Goal: Information Seeking & Learning: Check status

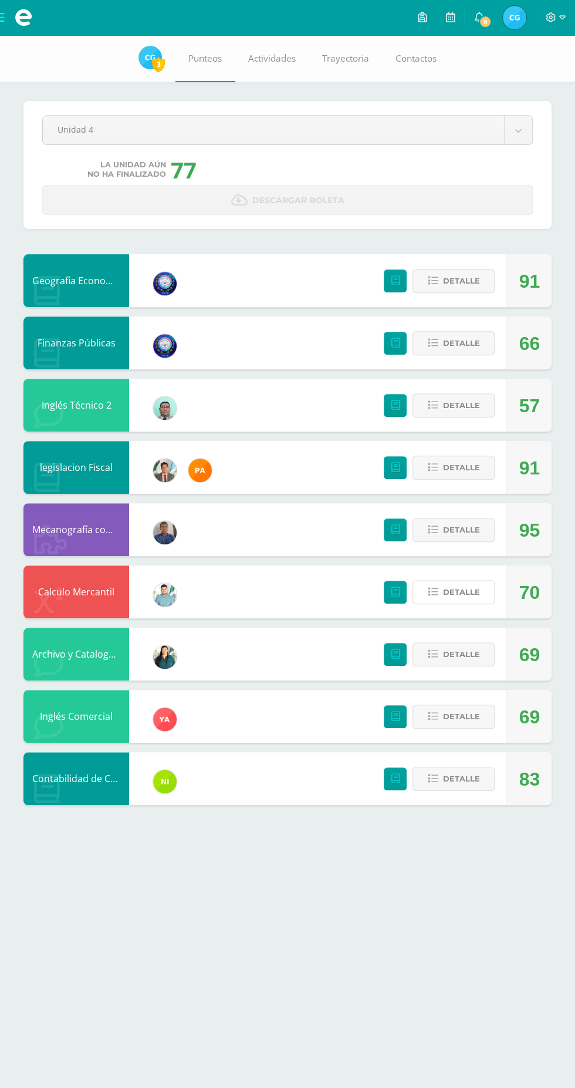
click at [458, 592] on span "Detalle" at bounding box center [461, 592] width 37 height 22
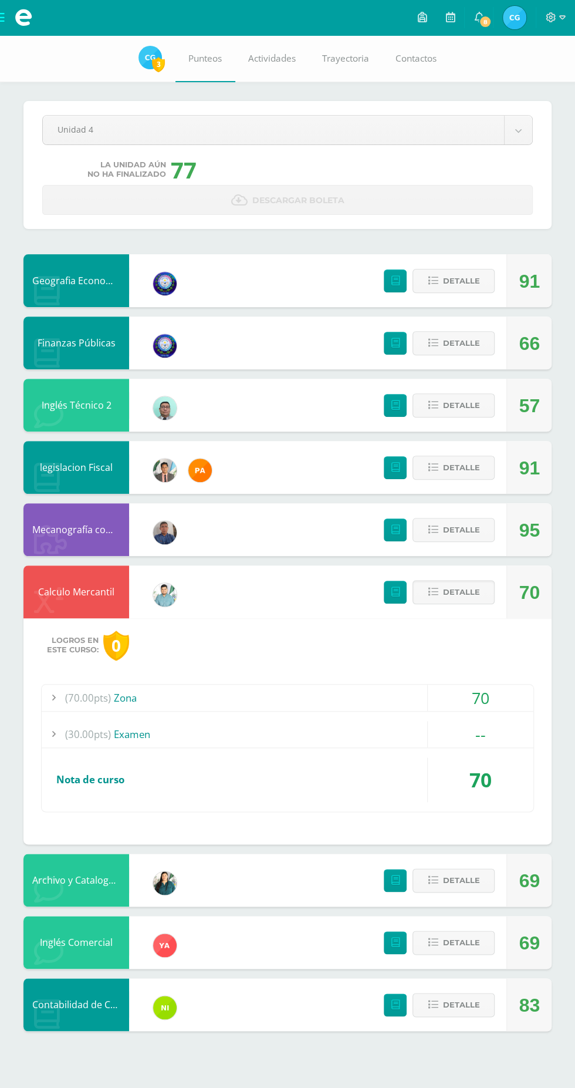
click at [434, 721] on div "--" at bounding box center [481, 734] width 106 height 26
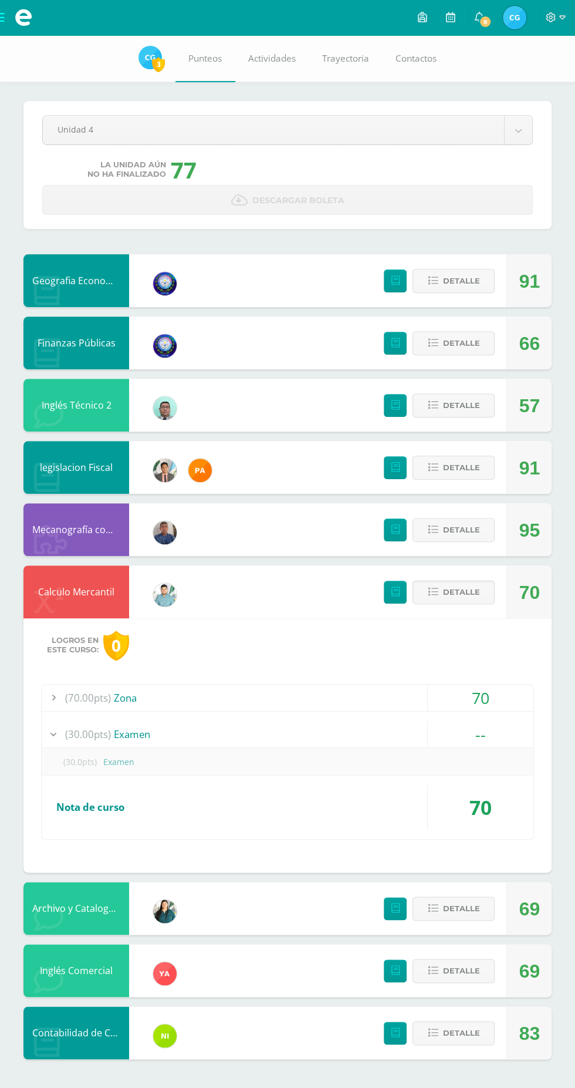
click at [394, 725] on div "(30.00pts) Examen" at bounding box center [288, 734] width 492 height 26
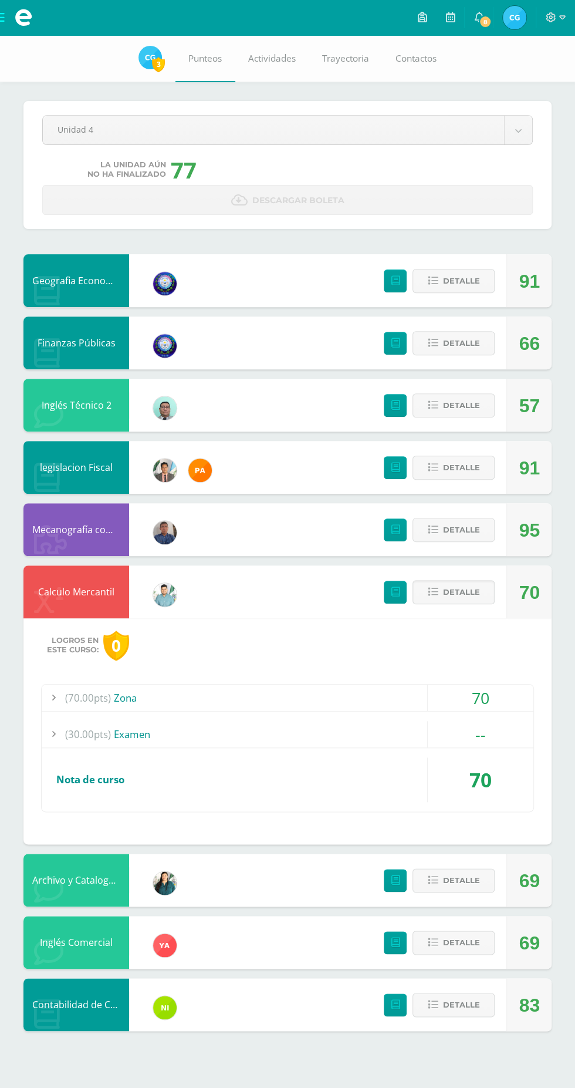
click at [479, 599] on span "Detalle" at bounding box center [461, 592] width 37 height 22
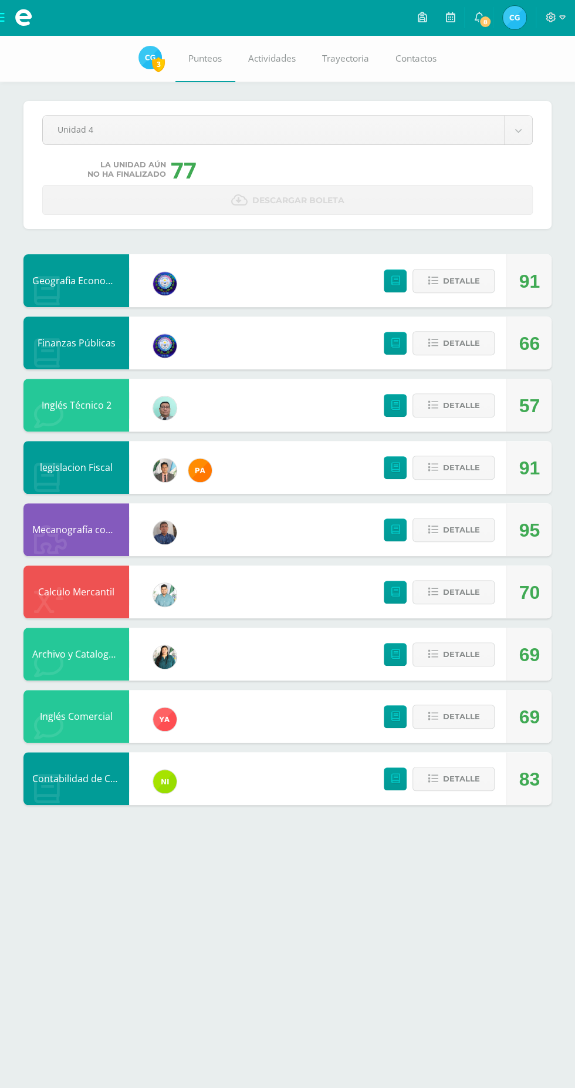
click at [490, 18] on span "8" at bounding box center [485, 21] width 13 height 13
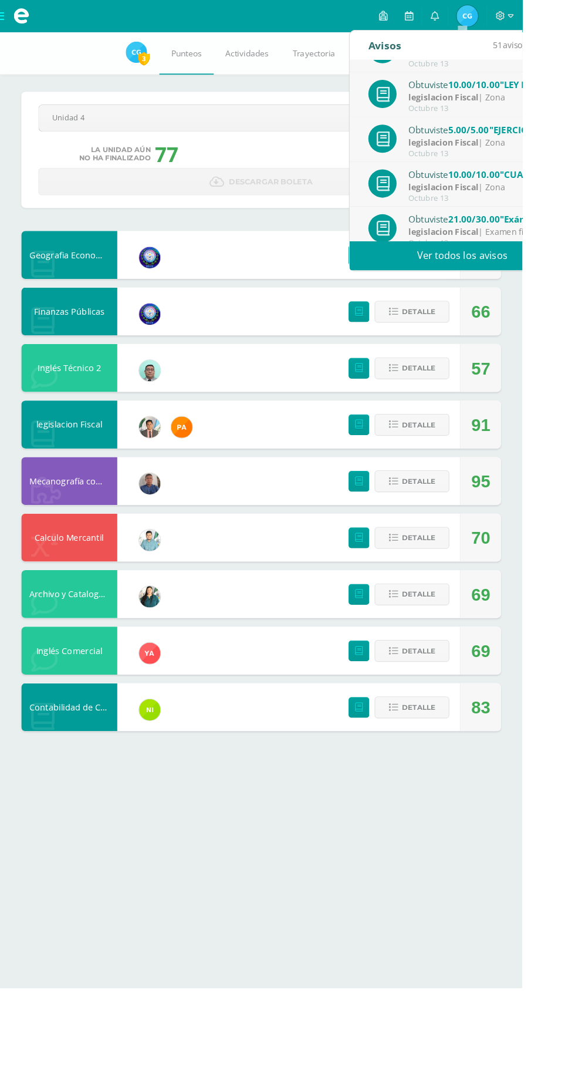
scroll to position [195, 0]
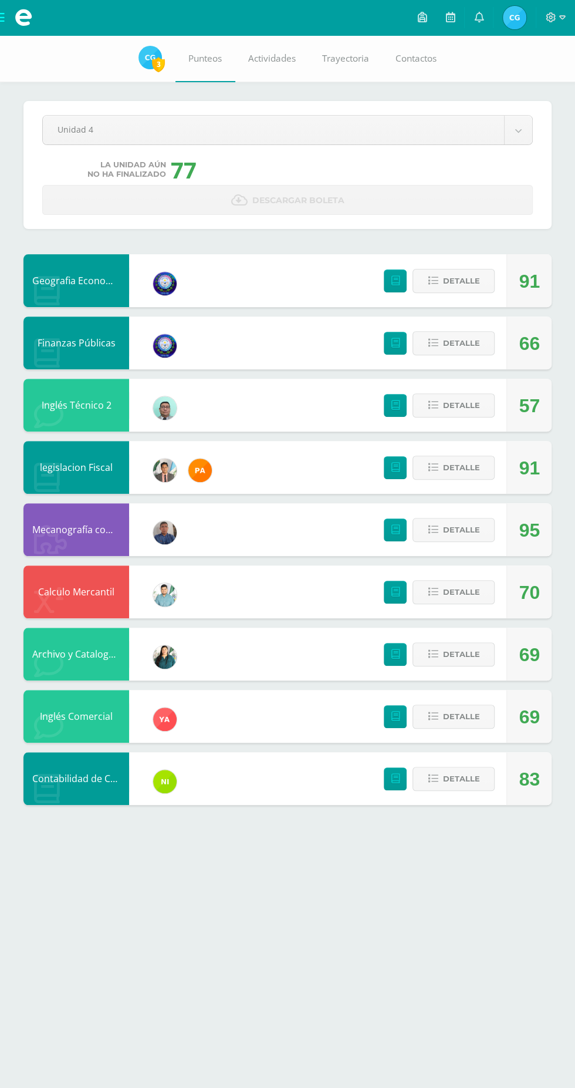
click at [508, 127] on body "Es imposible iniciar el proceso de recuperación de contraseña cuando aún estás …" at bounding box center [287, 414] width 575 height 828
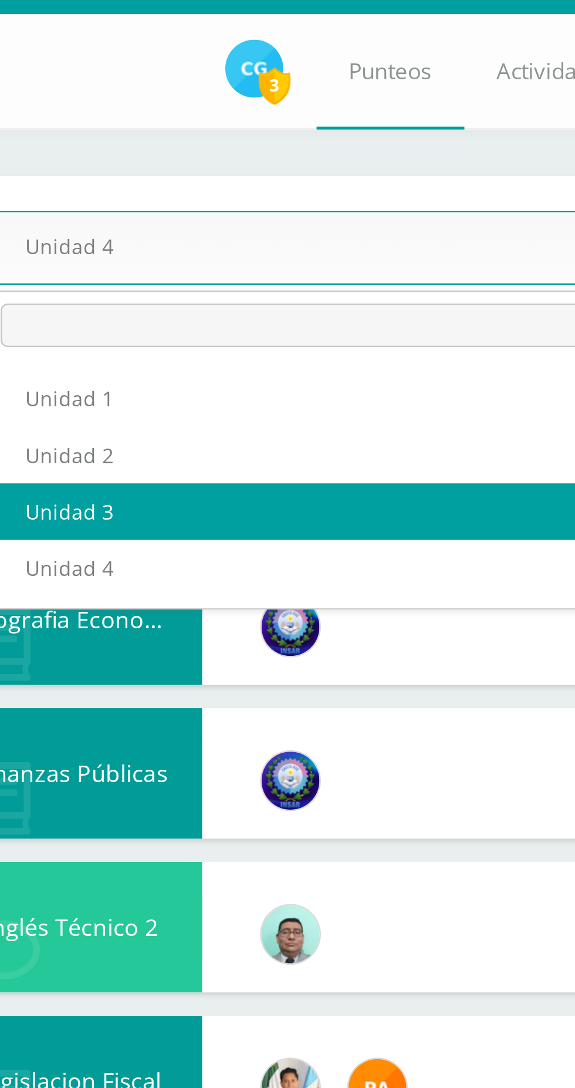
select select "Unidad 3"
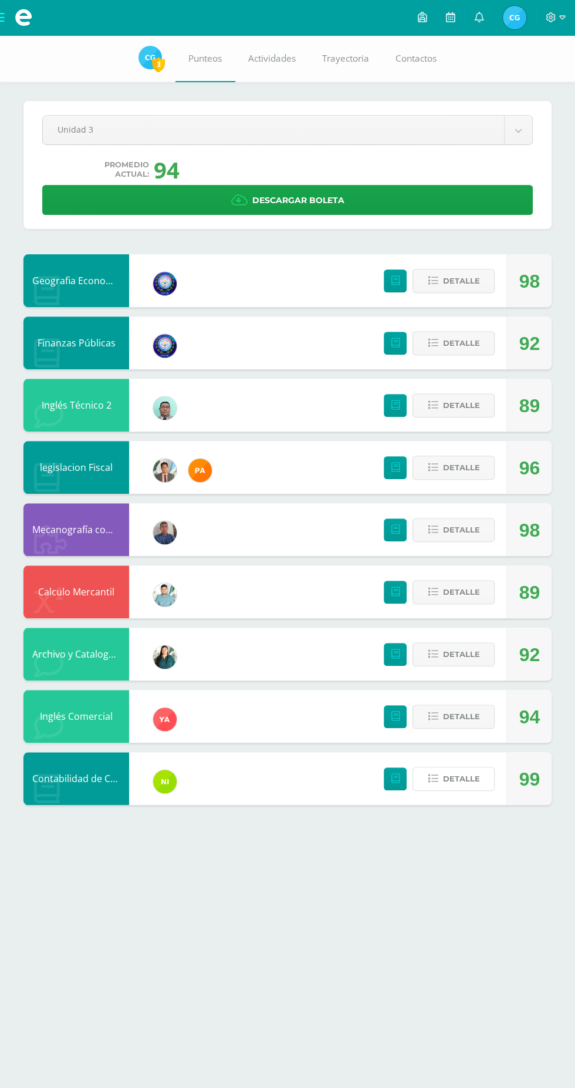
click at [474, 778] on span "Detalle" at bounding box center [461, 779] width 37 height 22
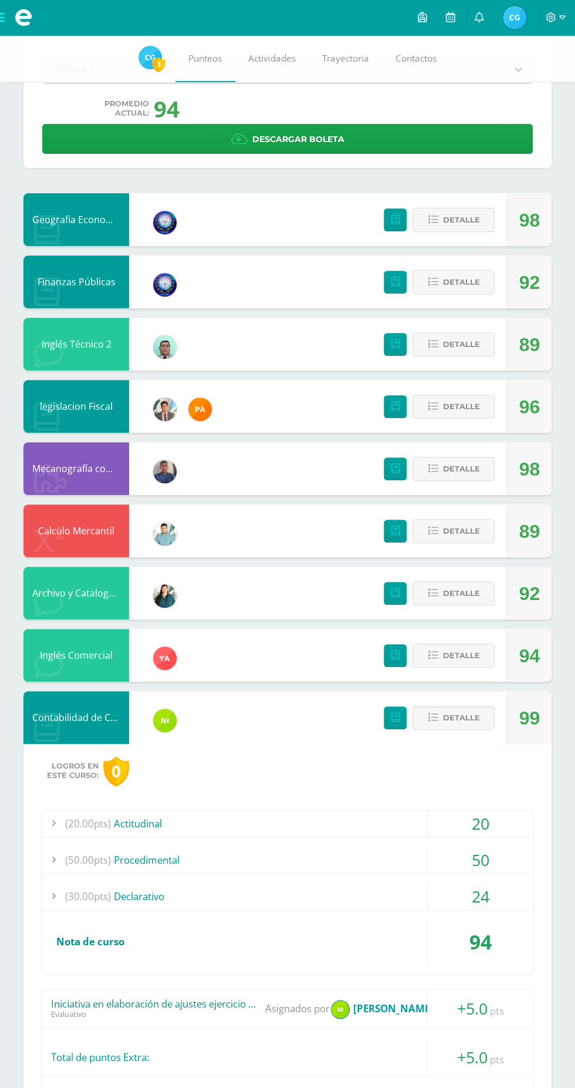
scroll to position [67, 0]
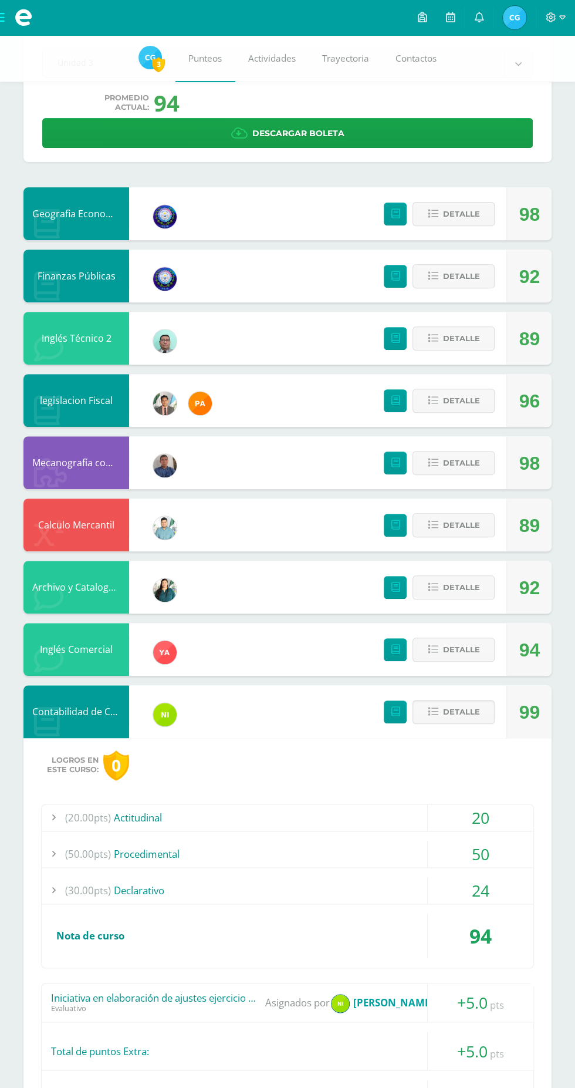
click at [457, 713] on span "Detalle" at bounding box center [461, 712] width 37 height 22
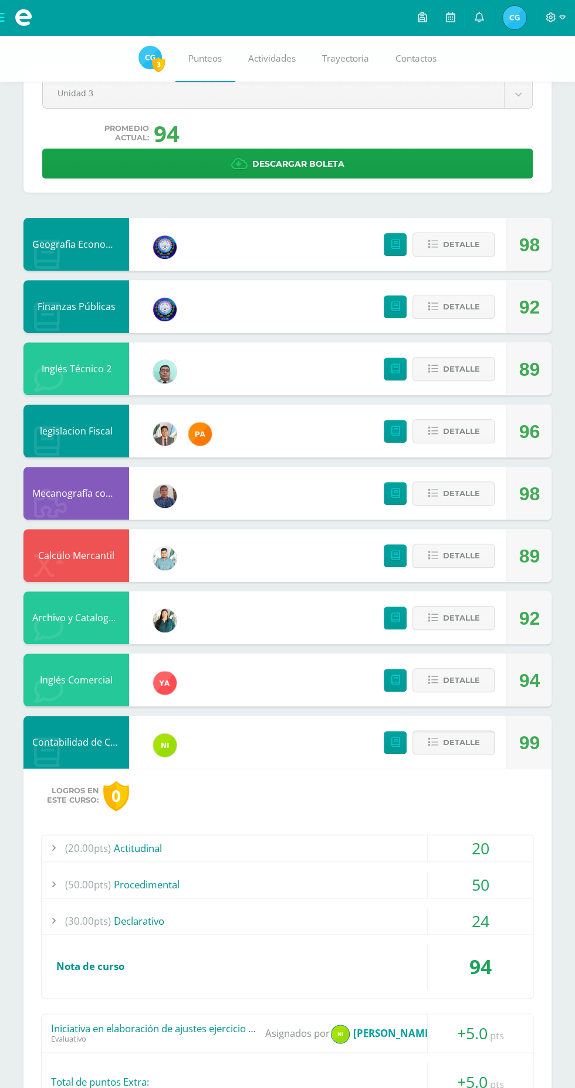
scroll to position [0, 0]
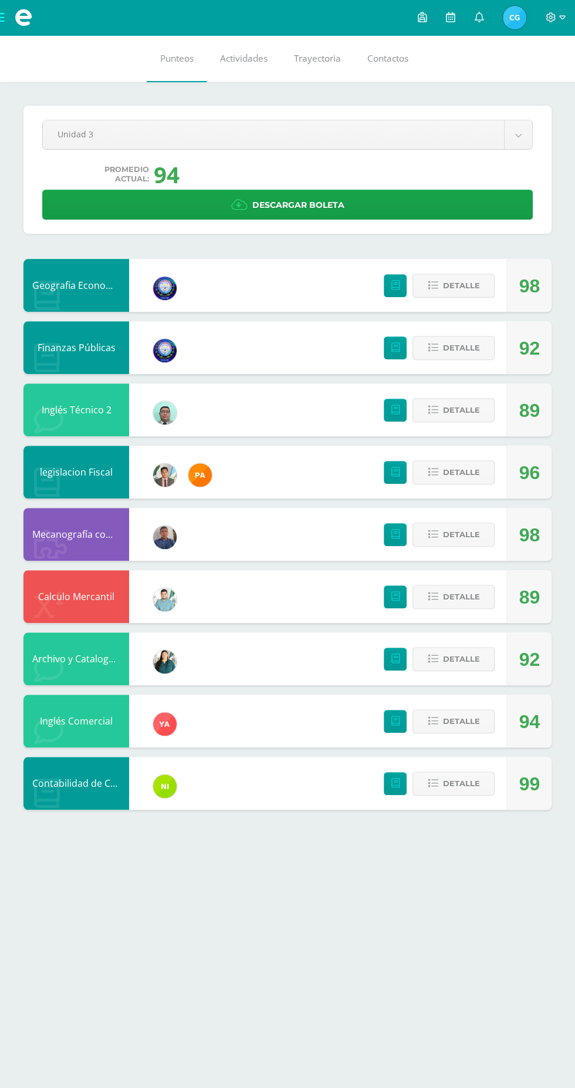
click at [486, 129] on body "Mis cursos Archivos Cerrar panel Archivo y Catalogacion EspIngles Quinto P.C. B…" at bounding box center [287, 416] width 575 height 833
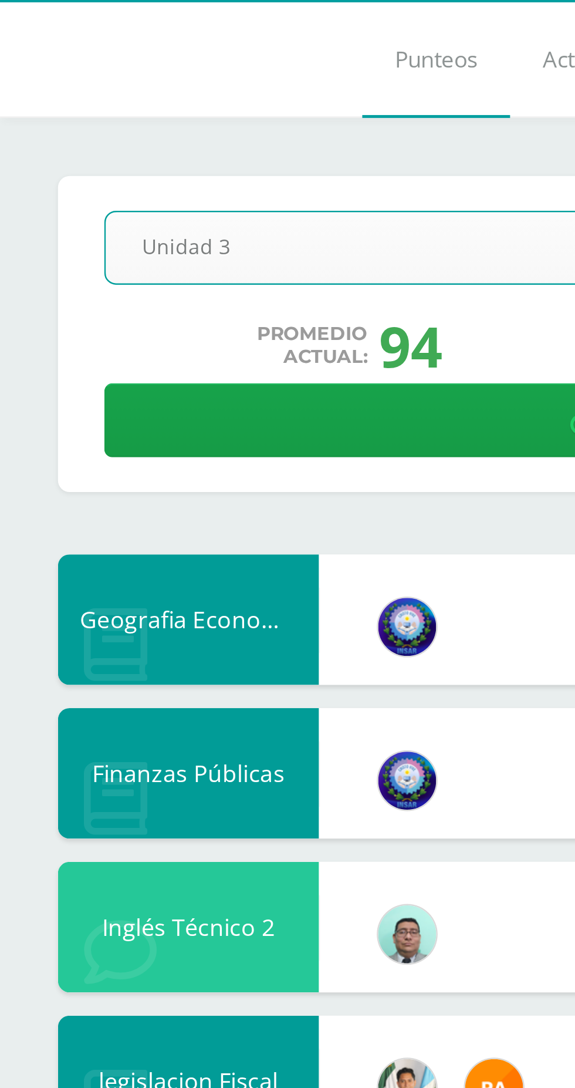
click at [182, 138] on body "Mis cursos Archivos Cerrar panel Archivo y Catalogacion EspIngles Quinto P.C. B…" at bounding box center [287, 416] width 575 height 833
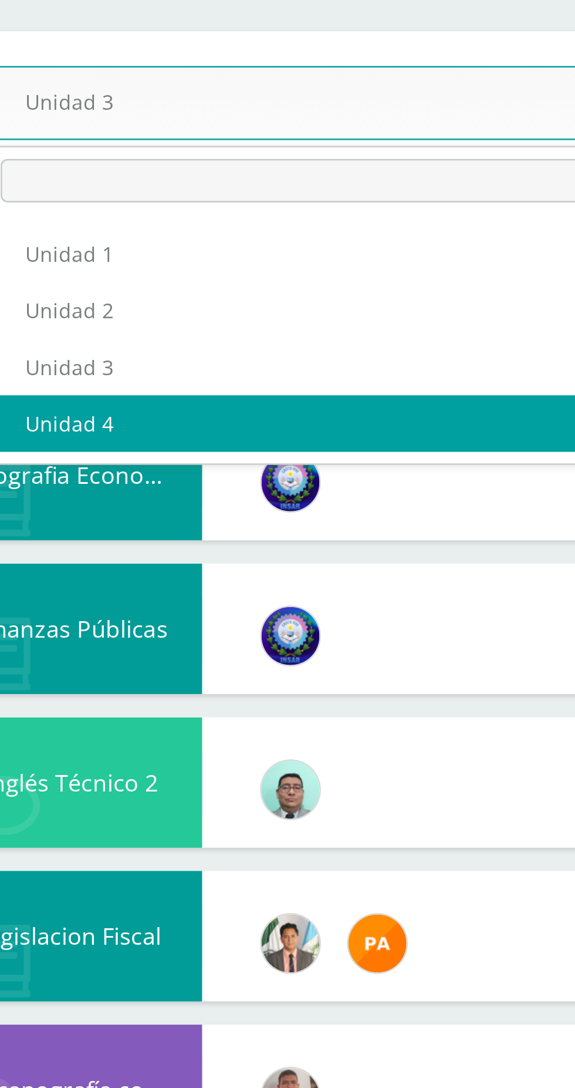
select select "Unidad 4"
